Goal: Task Accomplishment & Management: Manage account settings

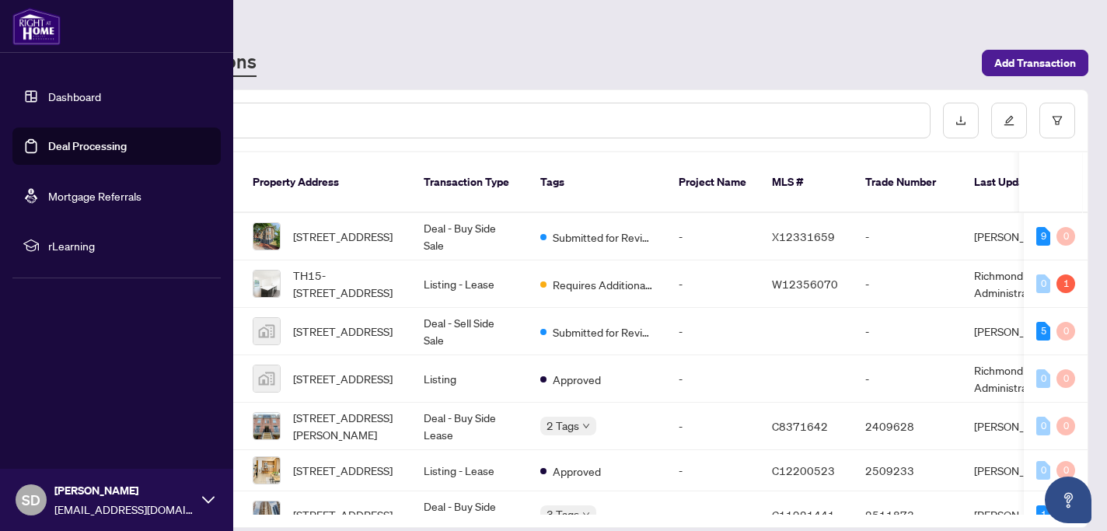
click at [74, 152] on link "Deal Processing" at bounding box center [87, 146] width 79 height 14
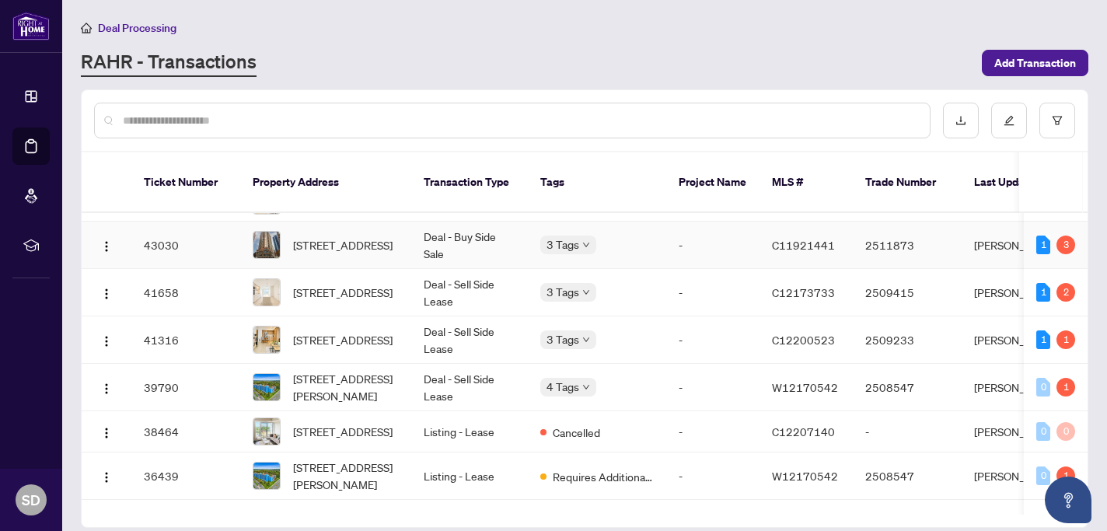
scroll to position [271, 0]
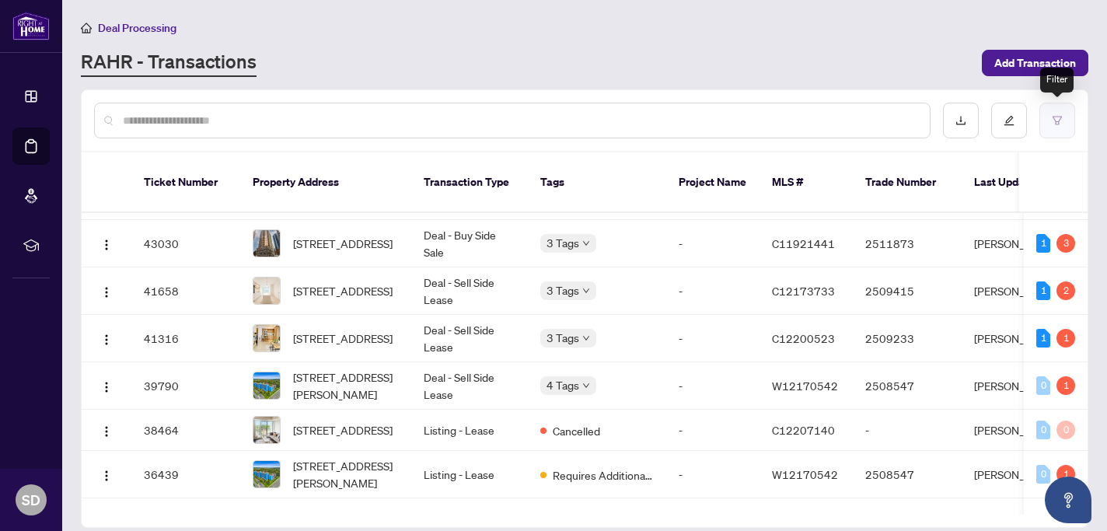
click at [1060, 124] on icon "filter" at bounding box center [1057, 120] width 11 height 11
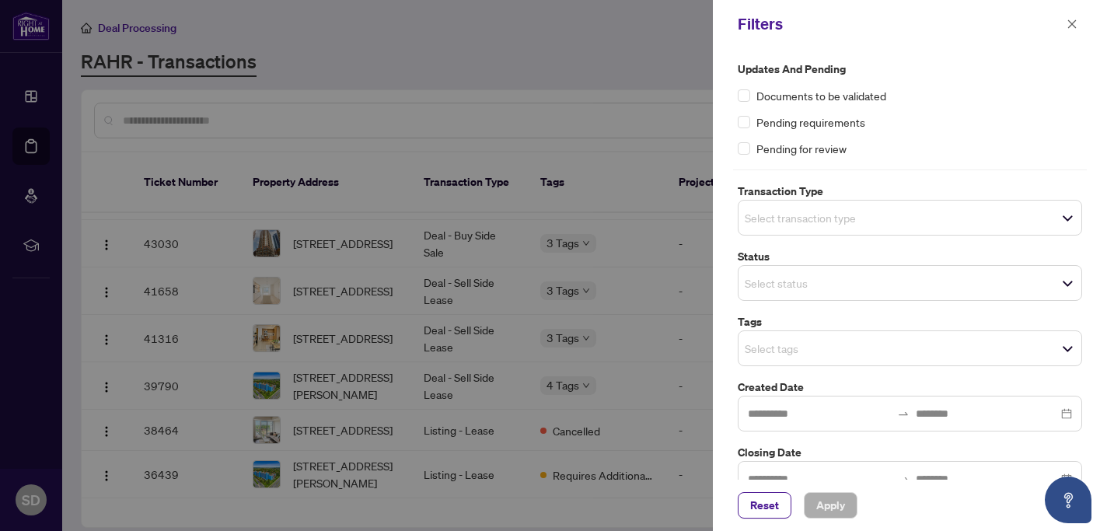
scroll to position [30, 0]
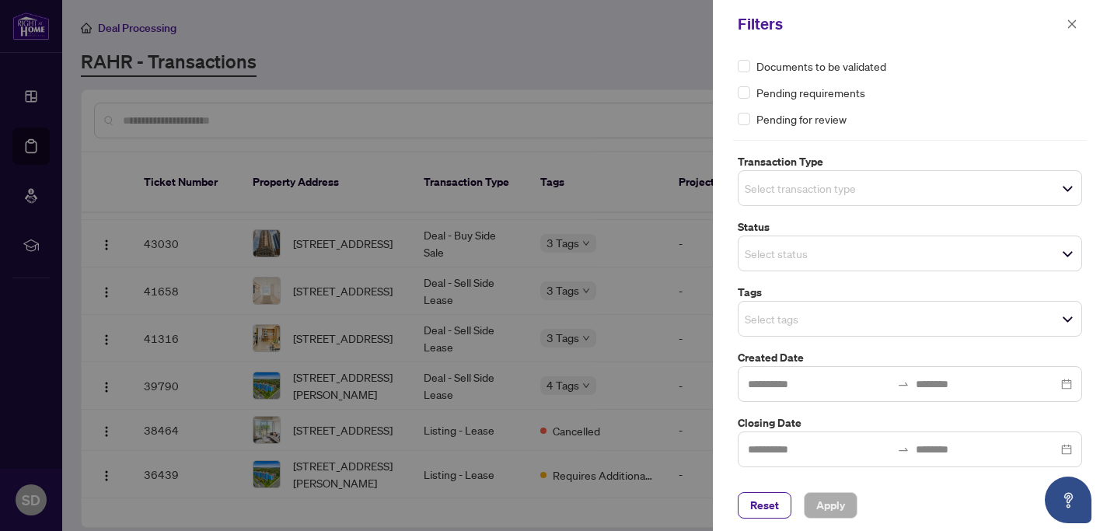
click at [934, 192] on span "Select transaction type" at bounding box center [910, 188] width 343 height 22
click at [929, 121] on div "Pending for review" at bounding box center [910, 118] width 345 height 17
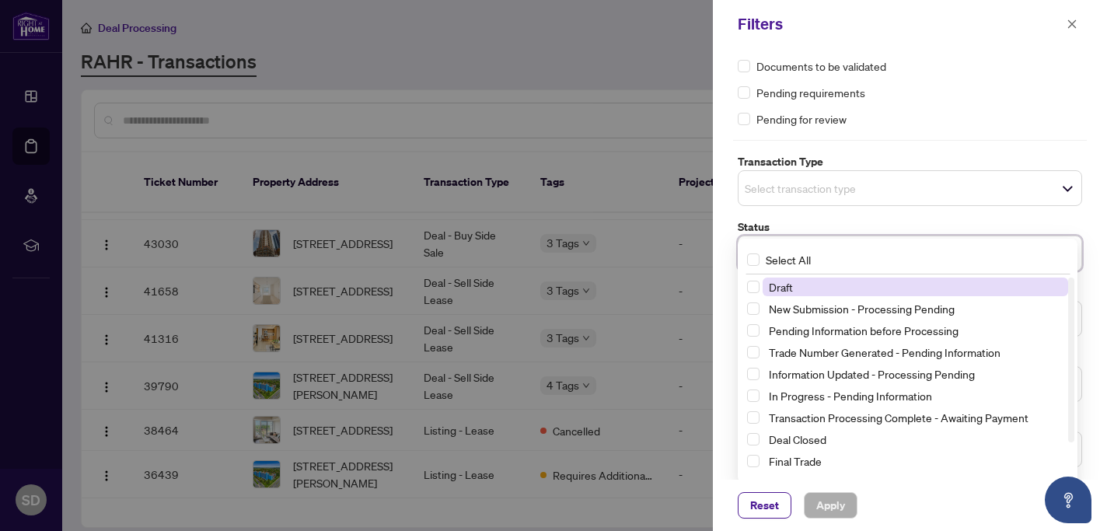
click at [838, 245] on div "Select status Select All 1 Draft New Submission - Processing Pending Pending In…" at bounding box center [910, 254] width 345 height 36
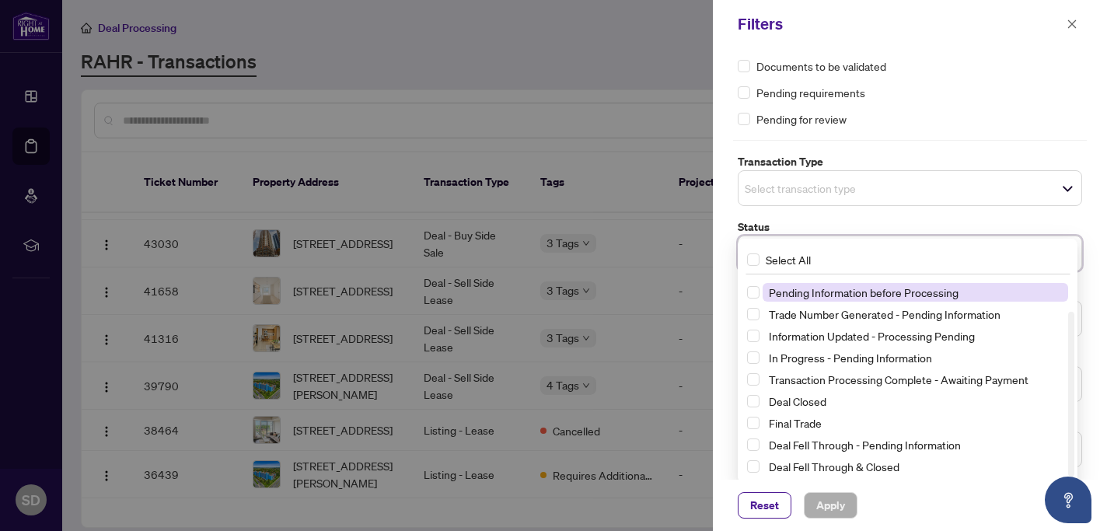
scroll to position [40, 0]
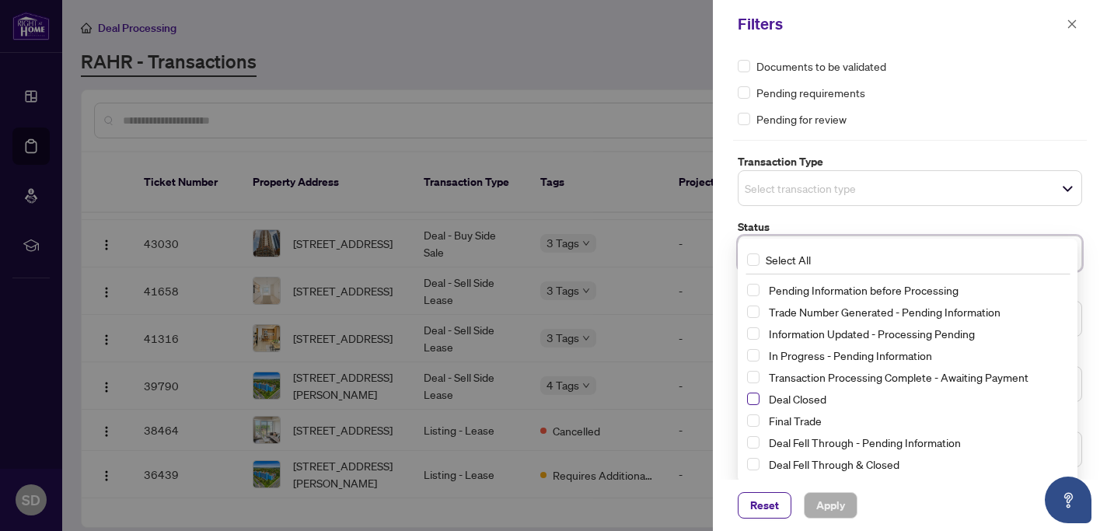
click at [751, 404] on span "Select Deal Closed" at bounding box center [753, 399] width 12 height 12
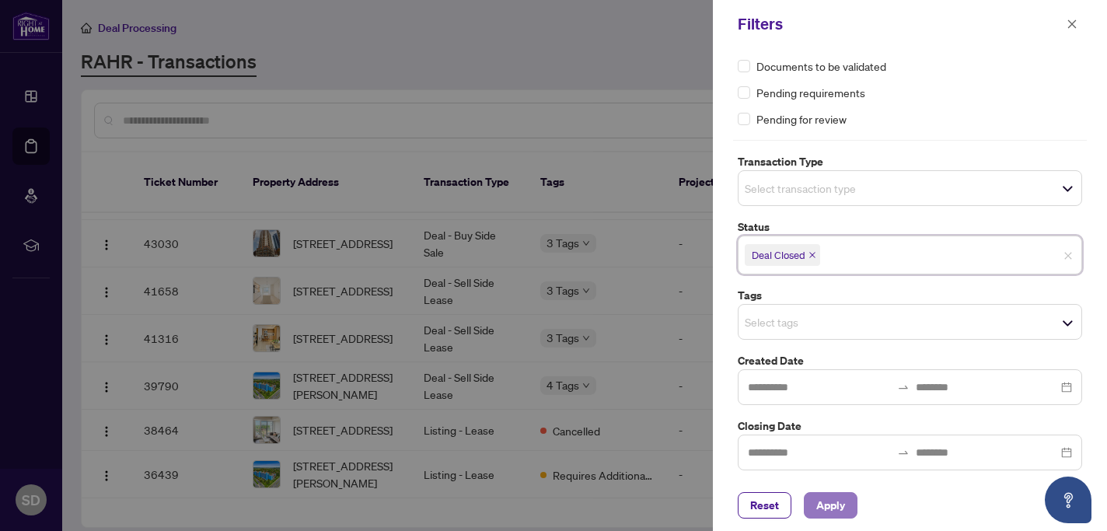
click at [841, 506] on span "Apply" at bounding box center [831, 505] width 29 height 25
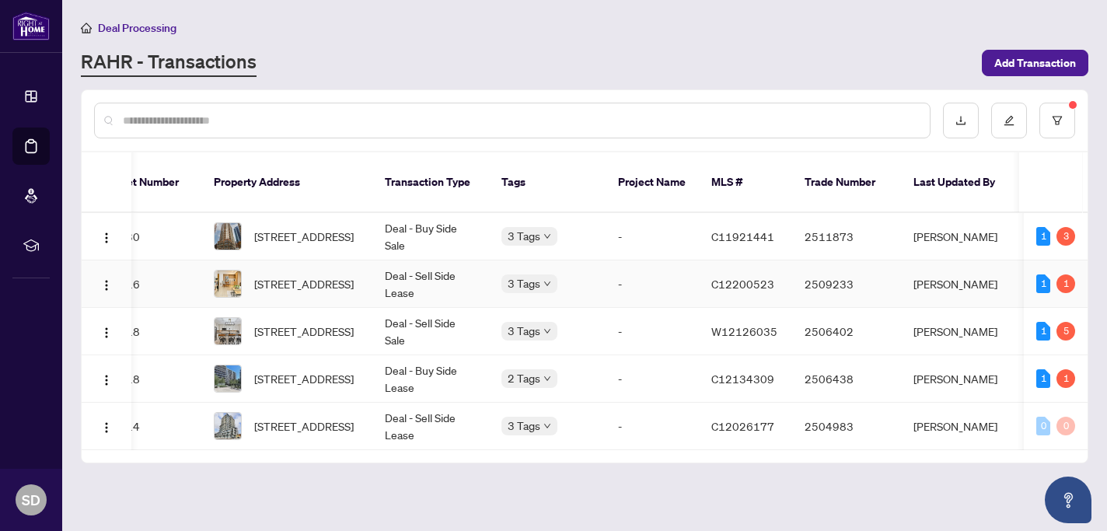
scroll to position [0, 0]
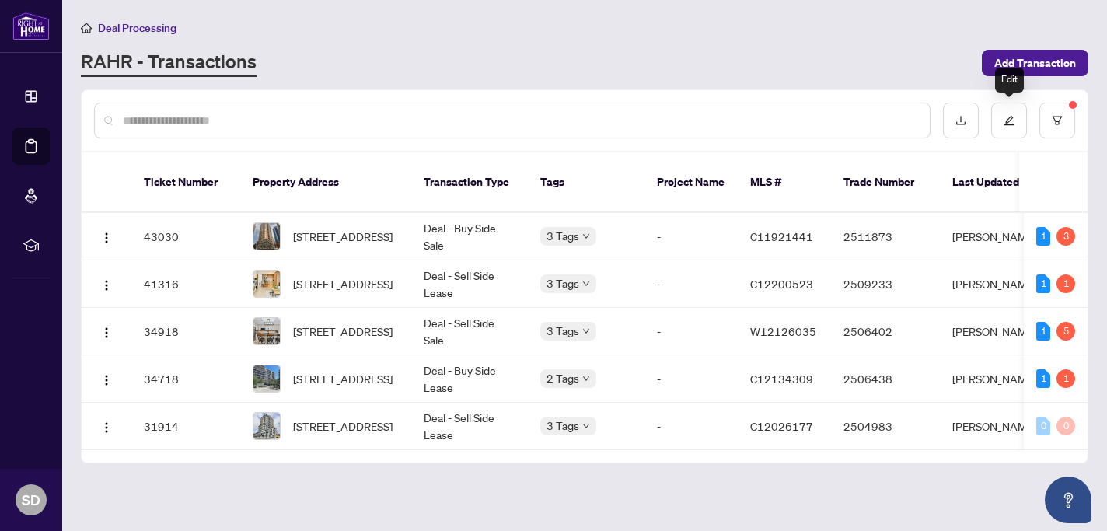
click at [1030, 120] on div at bounding box center [1009, 121] width 132 height 36
click at [1054, 121] on icon "filter" at bounding box center [1057, 120] width 11 height 11
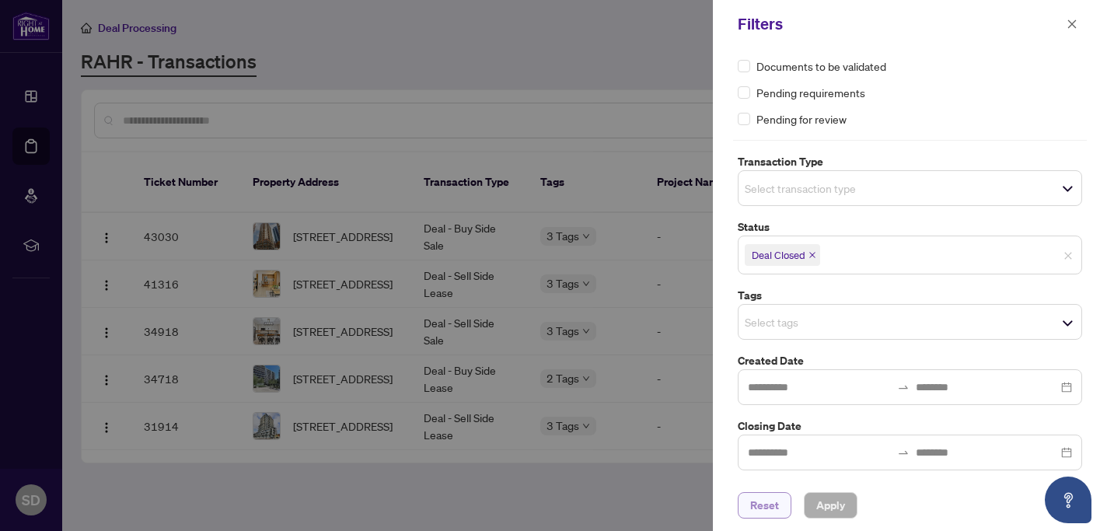
click at [766, 498] on span "Reset" at bounding box center [764, 505] width 29 height 25
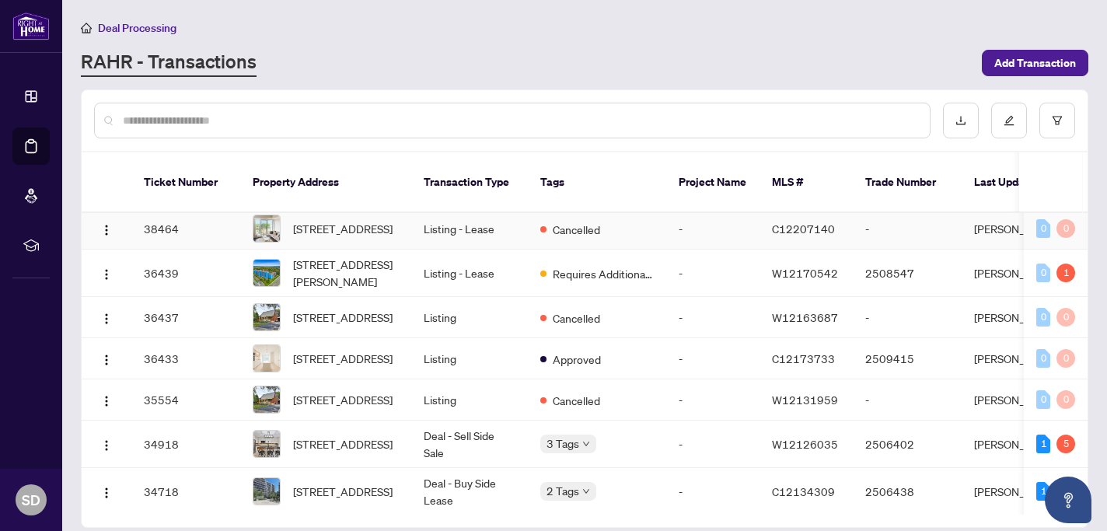
scroll to position [474, 0]
click at [103, 313] on img "button" at bounding box center [106, 318] width 12 height 12
click at [179, 141] on div at bounding box center [585, 120] width 1006 height 61
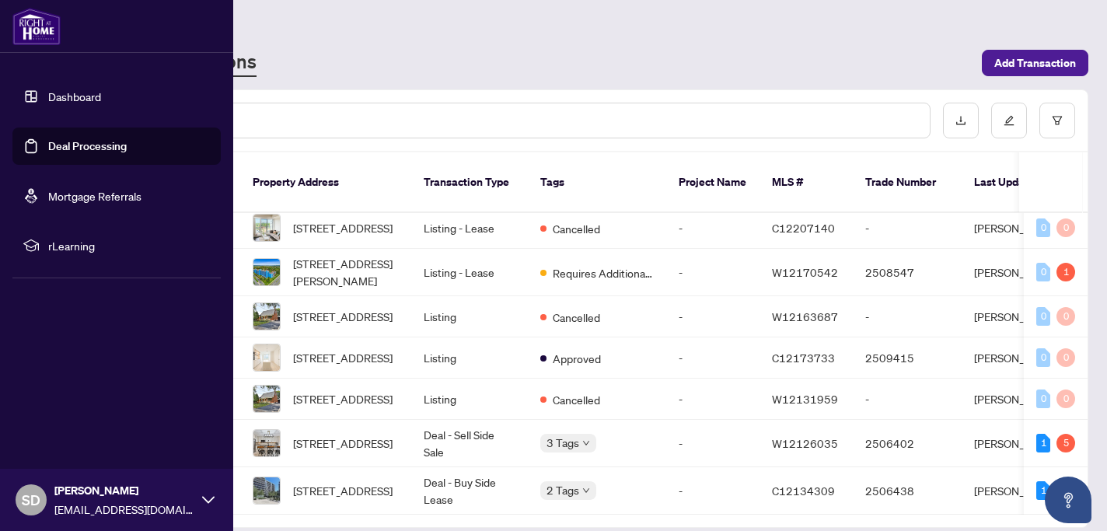
click at [48, 97] on link "Dashboard" at bounding box center [74, 96] width 53 height 14
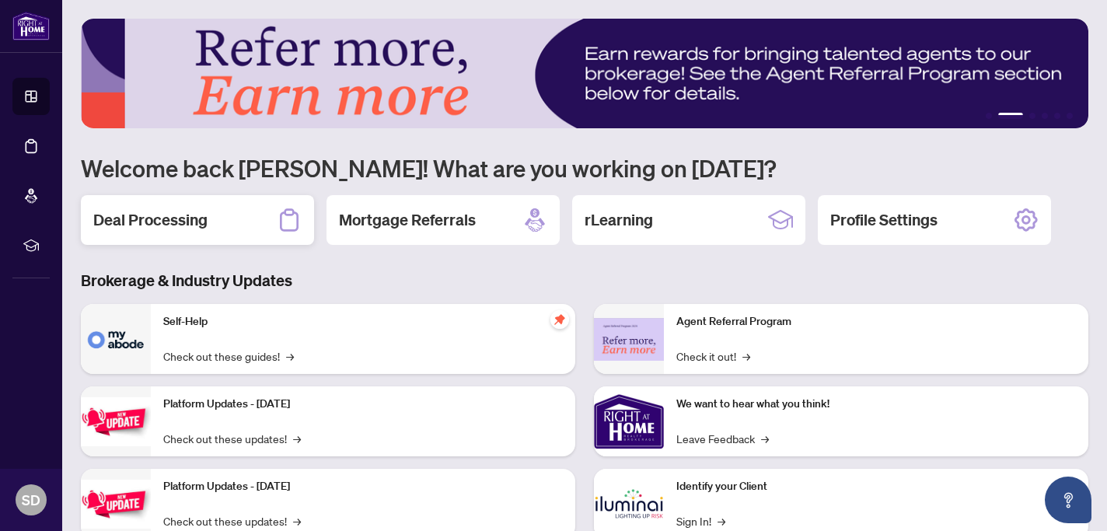
click at [159, 216] on h2 "Deal Processing" at bounding box center [150, 220] width 114 height 22
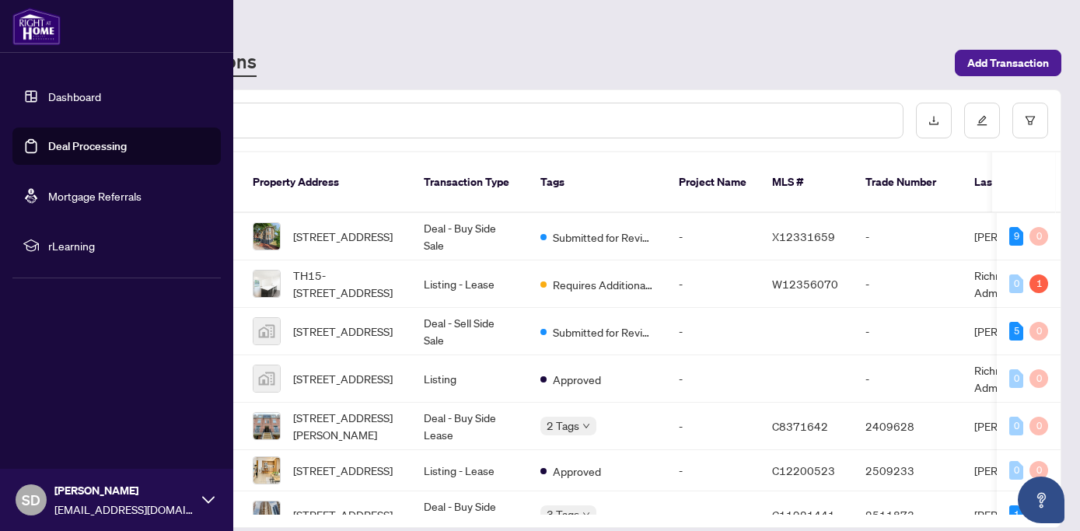
click at [39, 497] on span "SD" at bounding box center [31, 500] width 19 height 22
click at [101, 93] on link "Dashboard" at bounding box center [74, 96] width 53 height 14
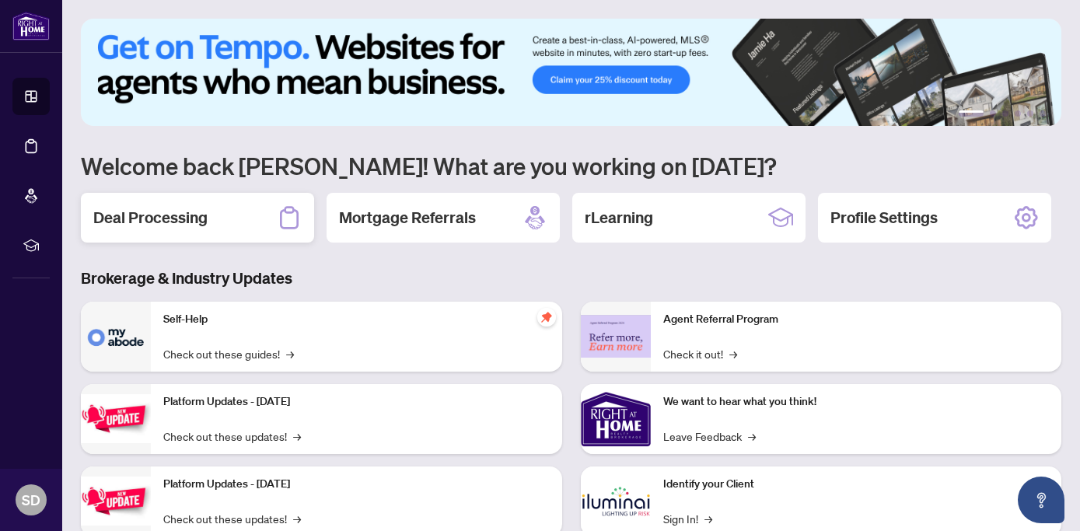
click at [240, 215] on div "Deal Processing" at bounding box center [197, 218] width 233 height 50
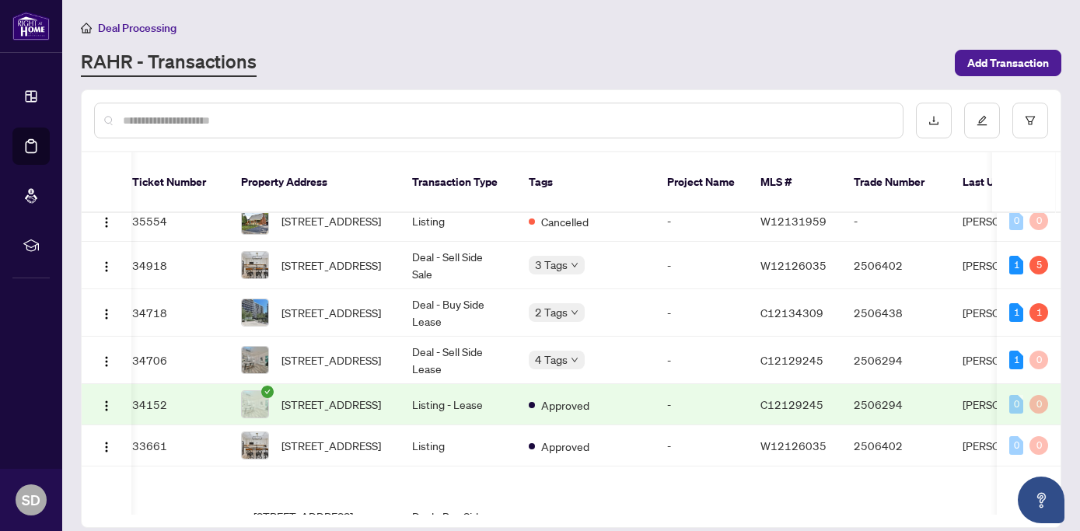
scroll to position [932, 12]
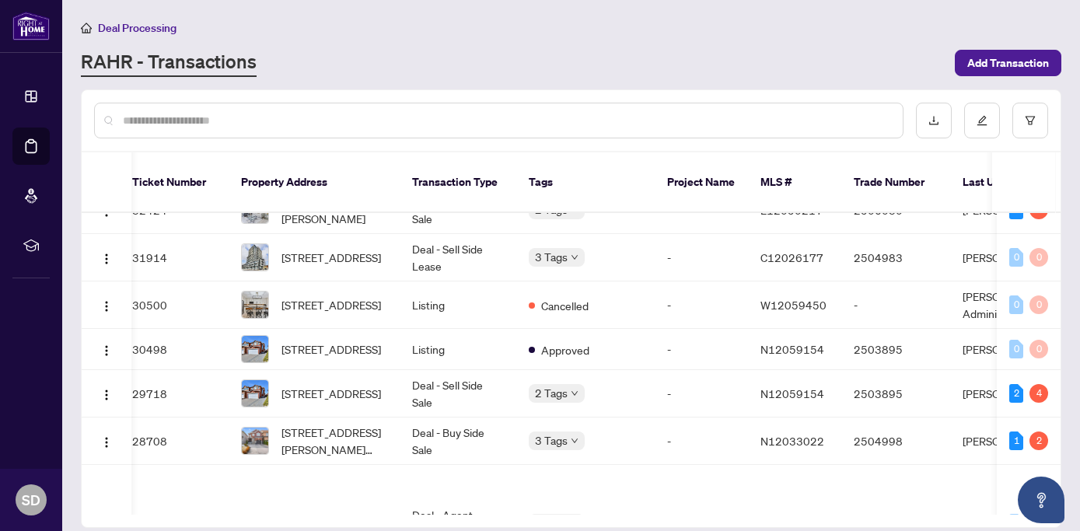
click at [192, 57] on link "RAHR - Transactions" at bounding box center [169, 63] width 176 height 28
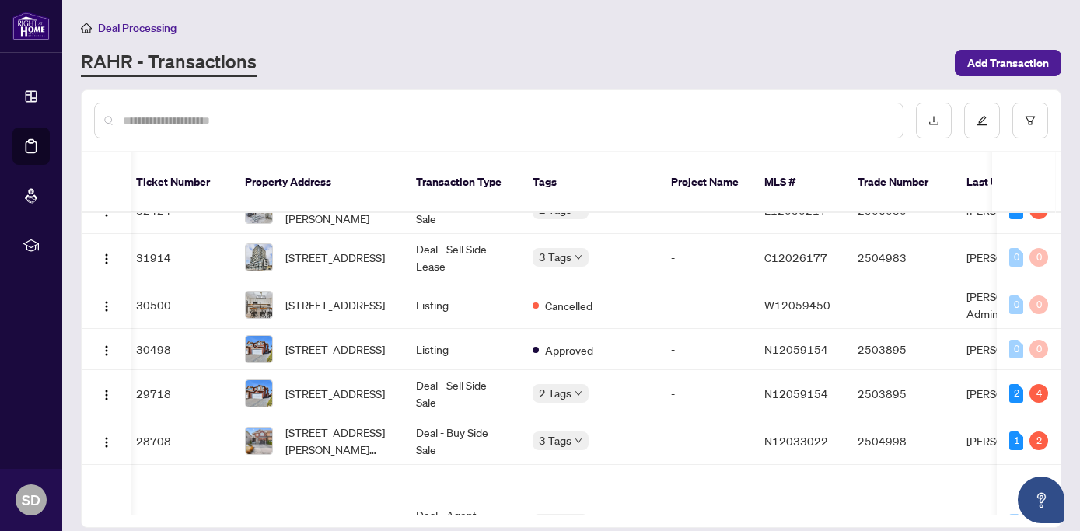
scroll to position [932, 6]
click at [475, 122] on input "text" at bounding box center [507, 120] width 768 height 17
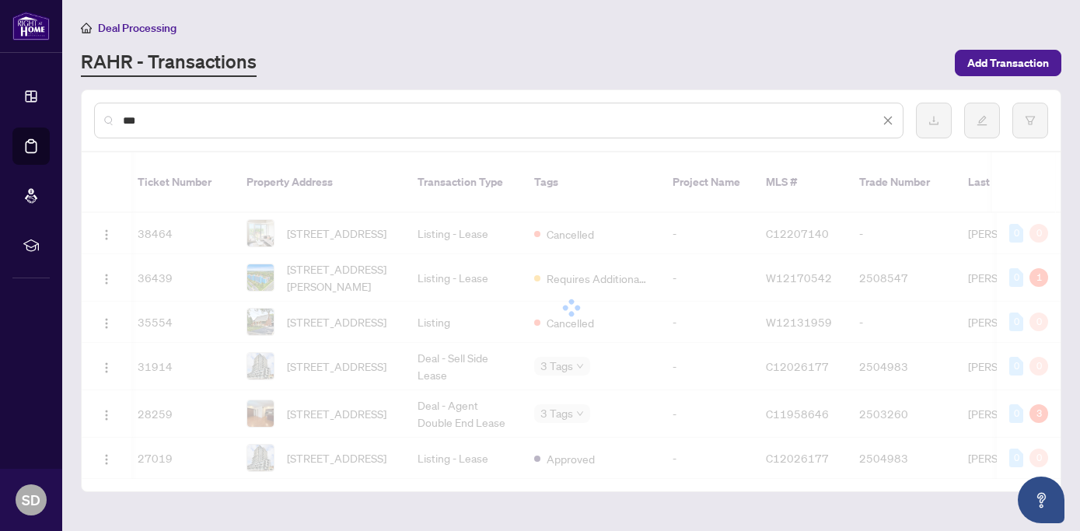
scroll to position [0, 0]
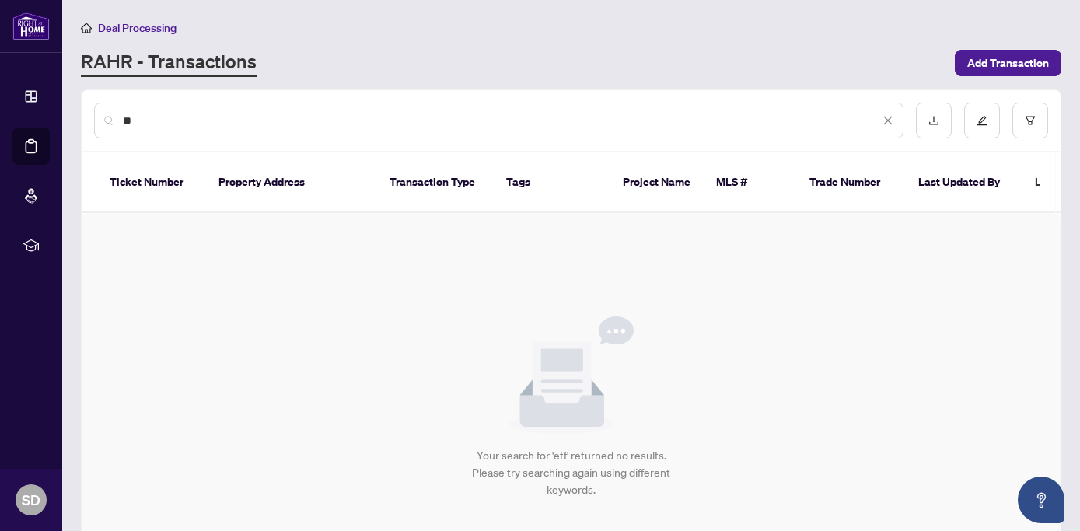
type input "*"
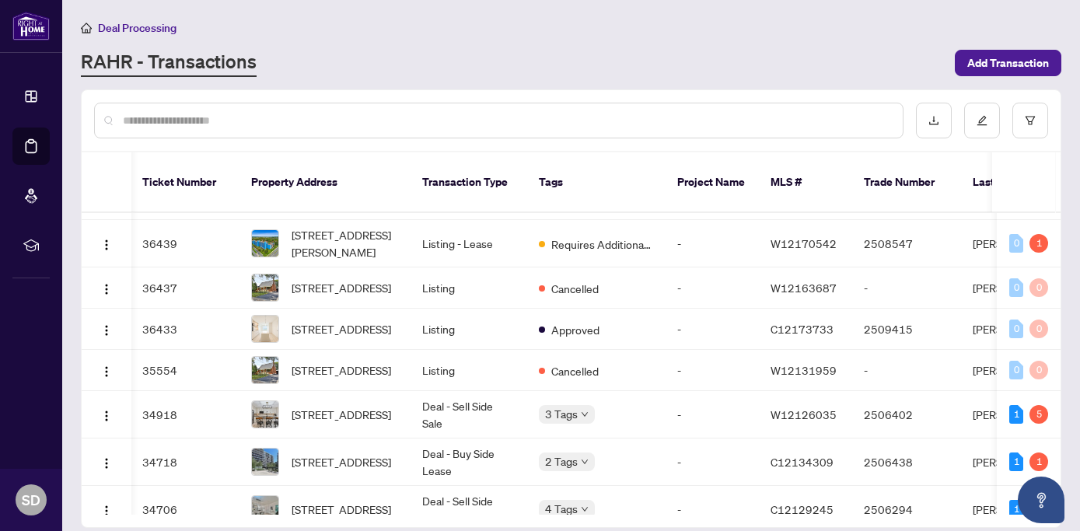
scroll to position [0, 2]
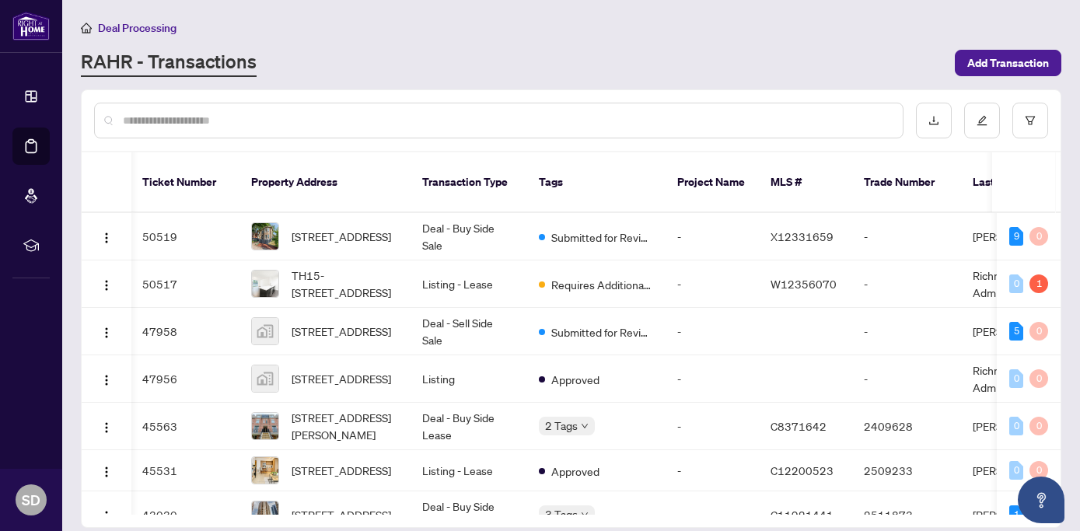
click at [502, 77] on main "Deal Processing [PERSON_NAME] - Transactions Add Transaction Ticket Number Prop…" at bounding box center [571, 265] width 1018 height 531
click at [120, 31] on span "Deal Processing" at bounding box center [137, 28] width 79 height 14
click at [133, 30] on span "Deal Processing" at bounding box center [137, 28] width 79 height 14
click at [1033, 122] on icon "filter" at bounding box center [1030, 120] width 11 height 11
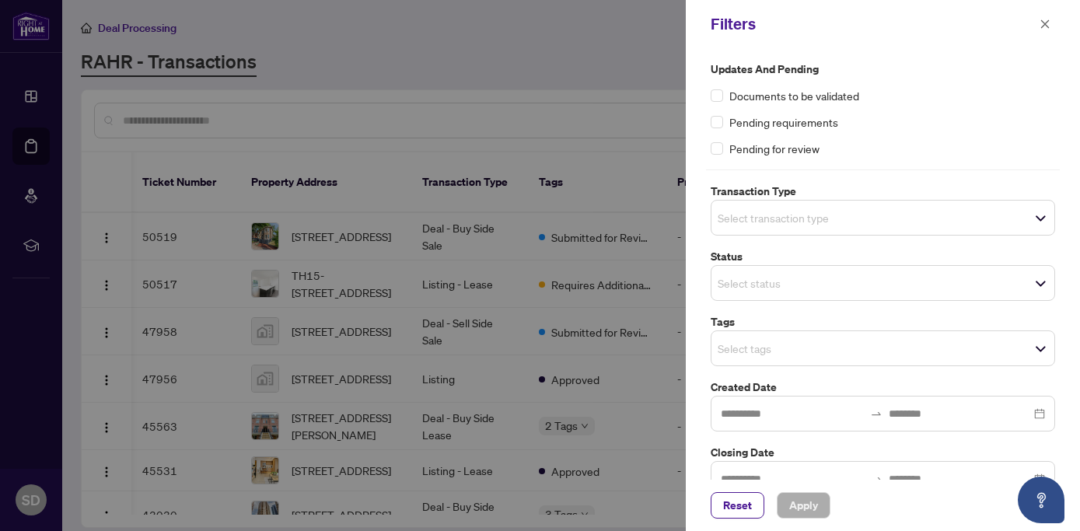
scroll to position [30, 0]
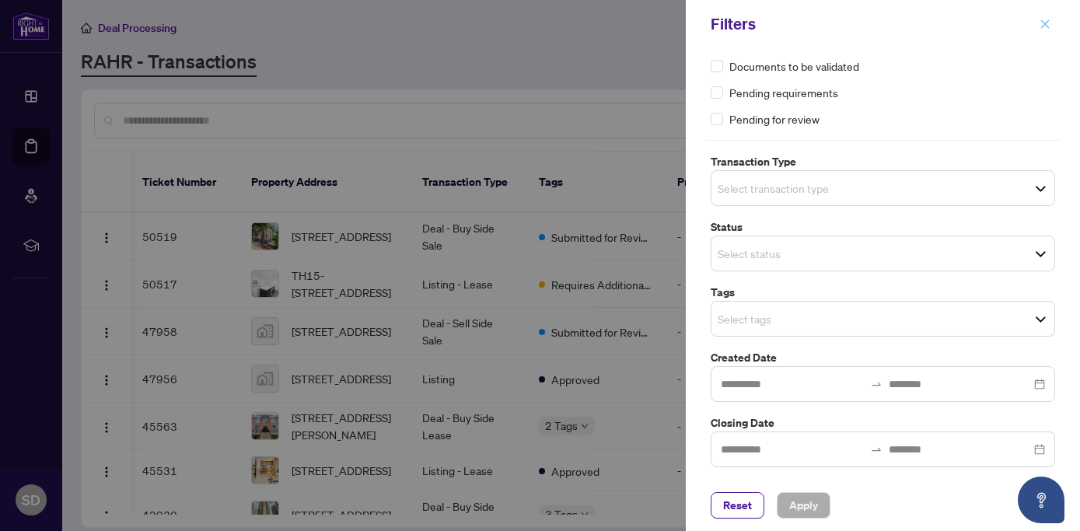
click at [1045, 24] on icon "close" at bounding box center [1045, 23] width 9 height 9
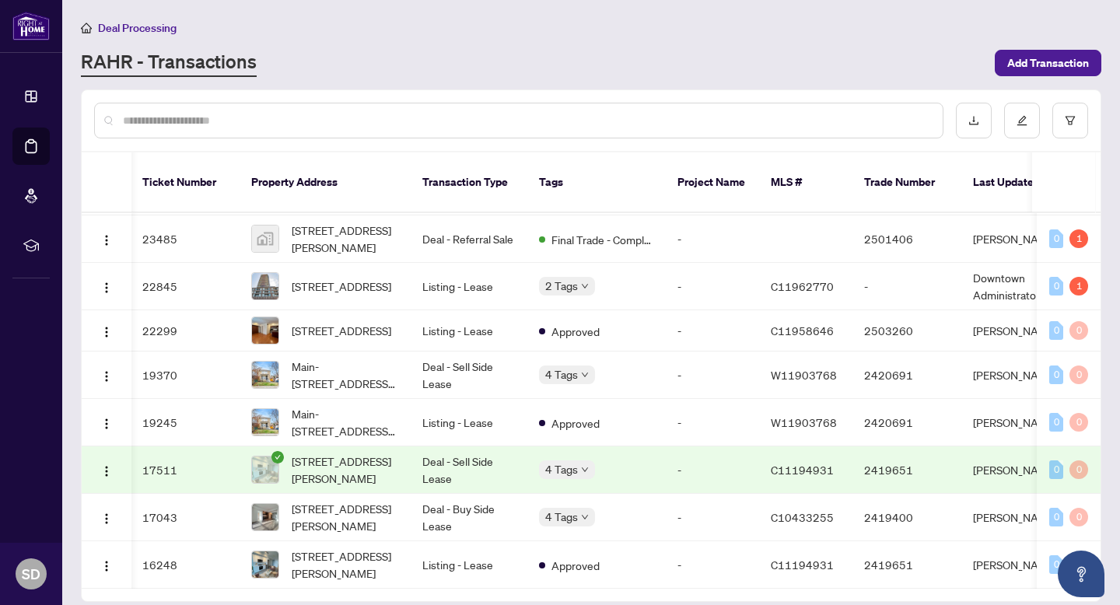
scroll to position [1479, 2]
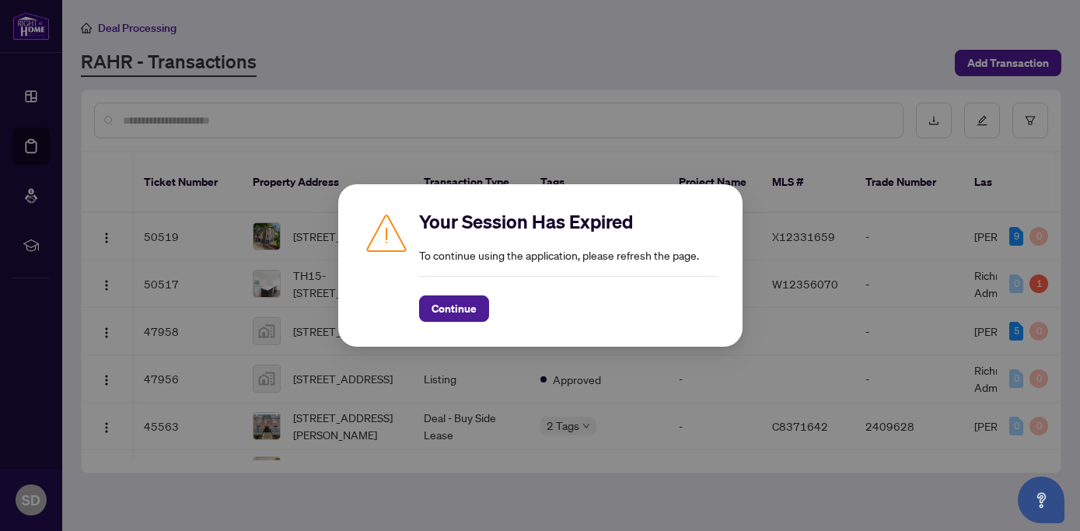
scroll to position [161, 429]
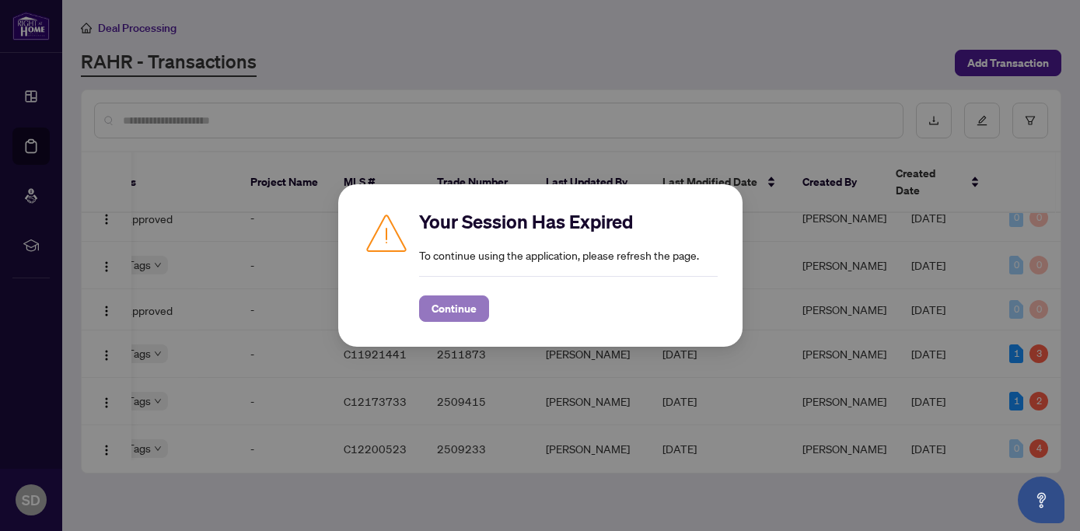
click at [456, 310] on span "Continue" at bounding box center [454, 308] width 45 height 25
